Goal: Task Accomplishment & Management: Use online tool/utility

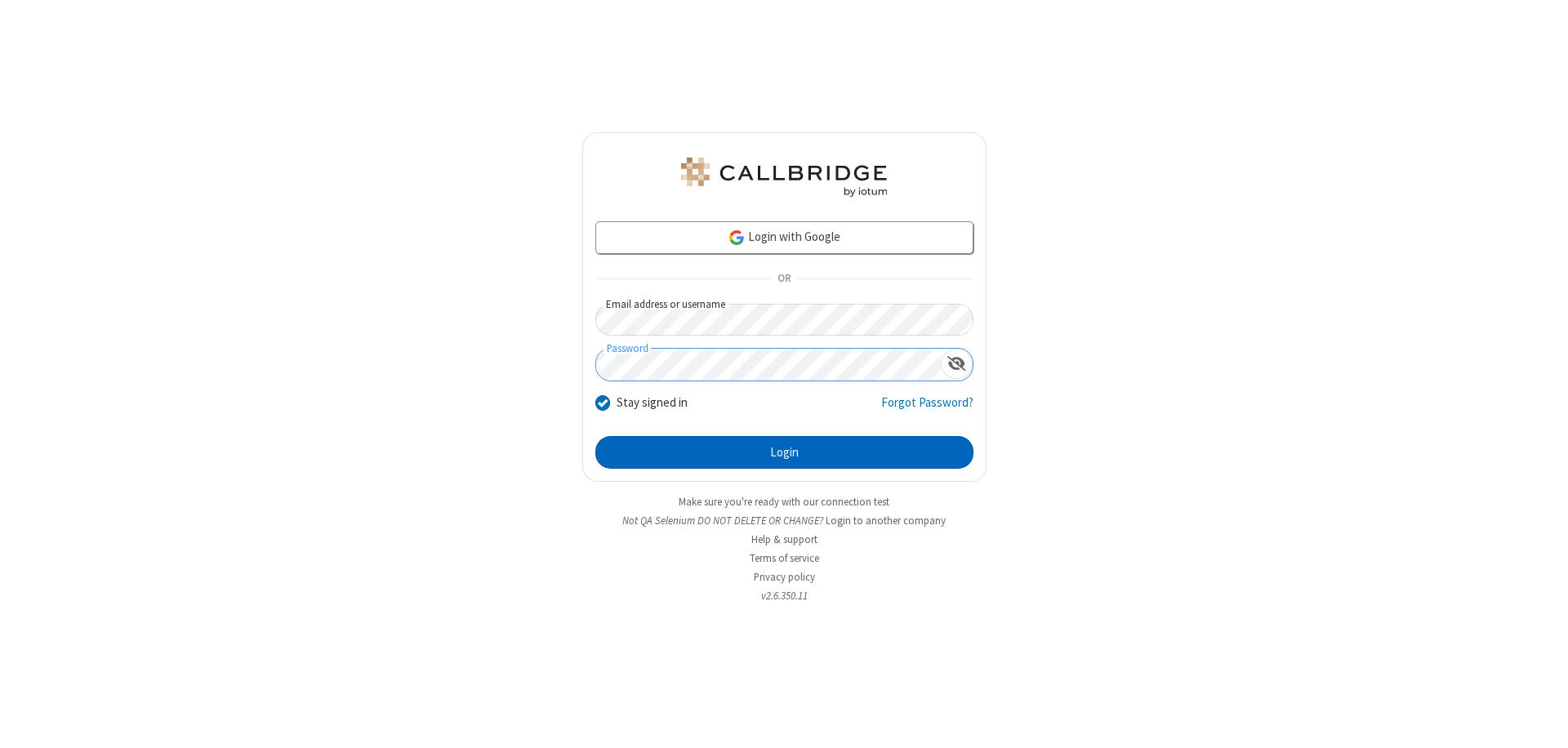
click at [784, 452] on button "Login" at bounding box center [784, 452] width 378 height 33
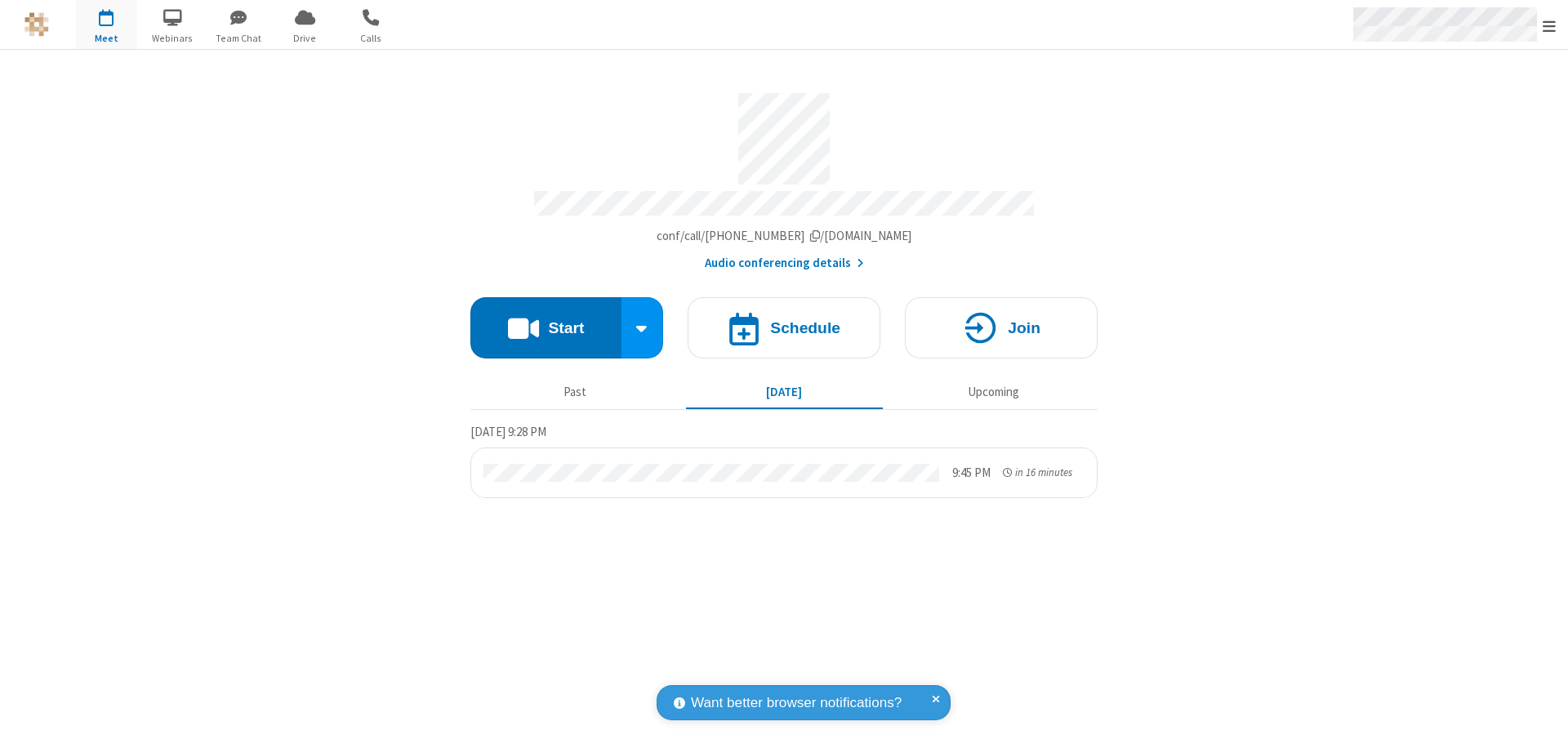
click at [1549, 25] on span "Open menu" at bounding box center [1549, 26] width 13 height 16
click at [305, 38] on span "Drive" at bounding box center [305, 39] width 62 height 15
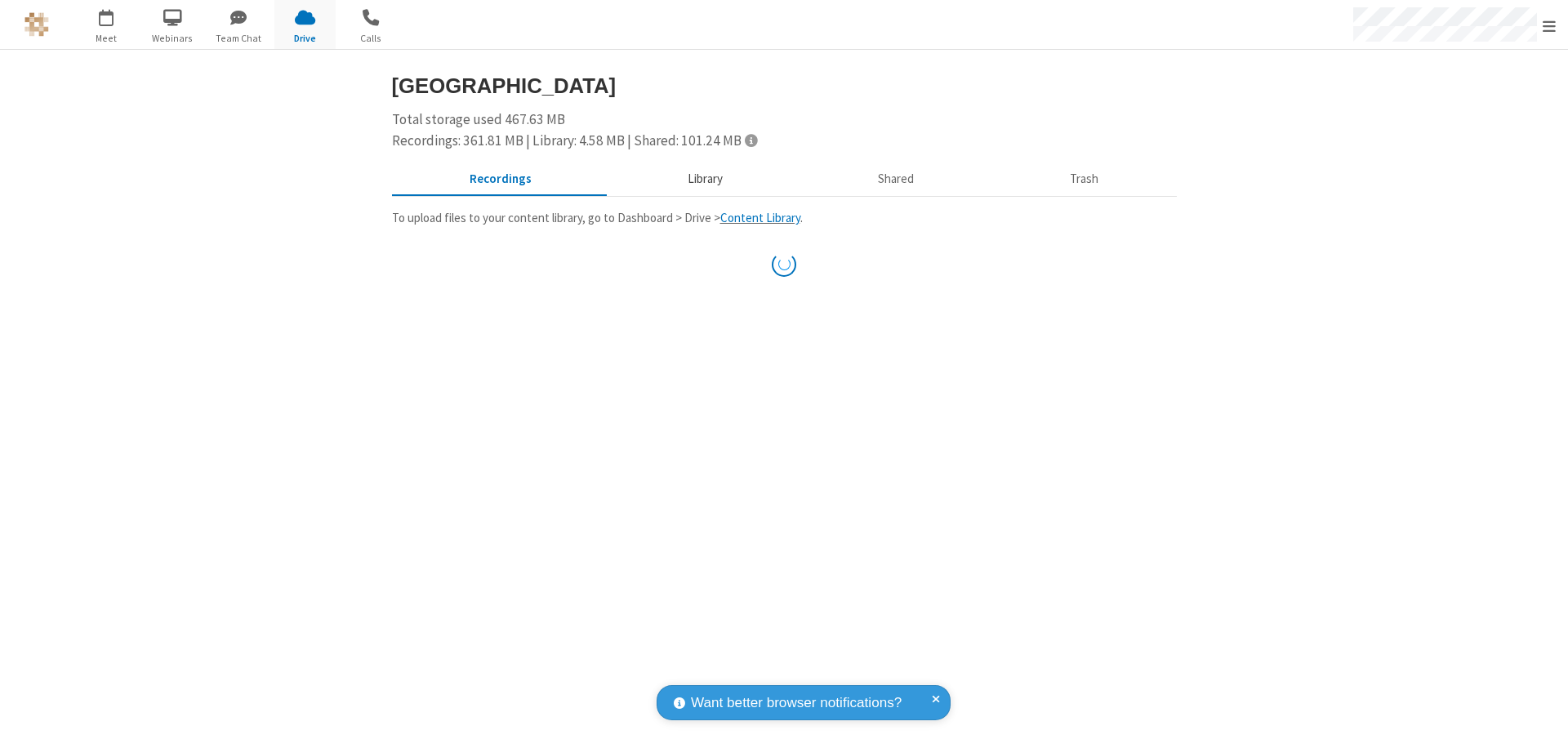
click at [696, 179] on button "Library" at bounding box center [704, 180] width 191 height 31
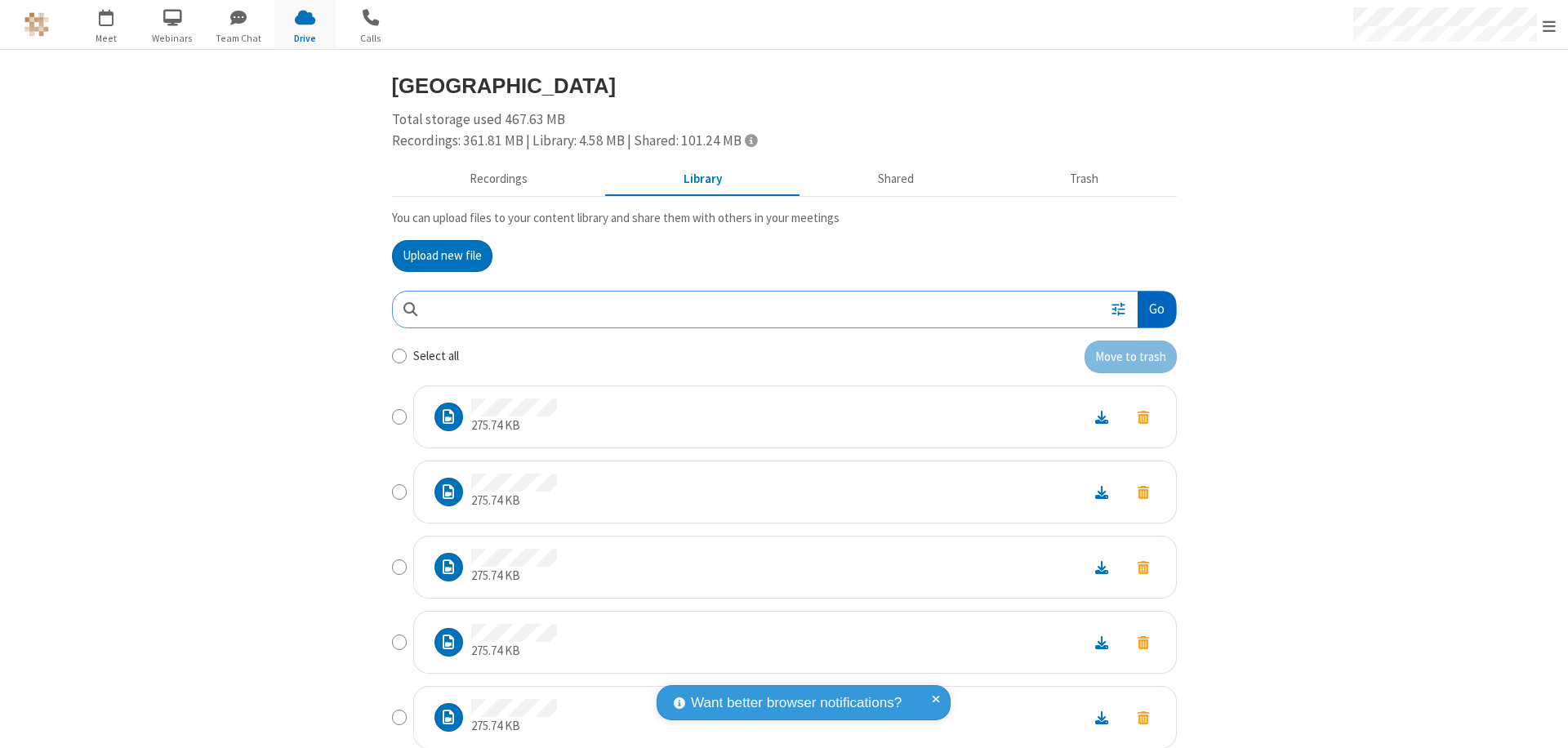
click at [1149, 309] on button "Go" at bounding box center [1156, 310] width 38 height 37
click at [435, 255] on button "Upload new file" at bounding box center [442, 256] width 100 height 33
